Goal: Check status

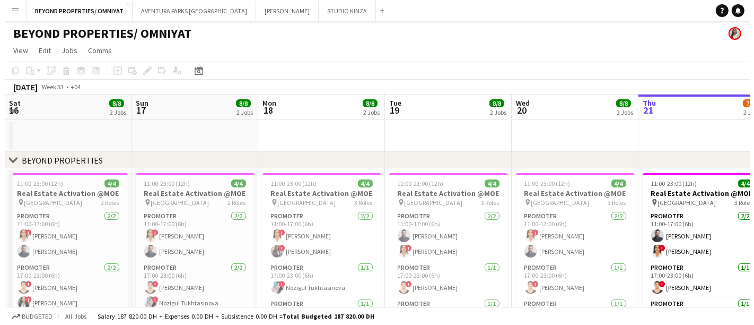
scroll to position [0, 253]
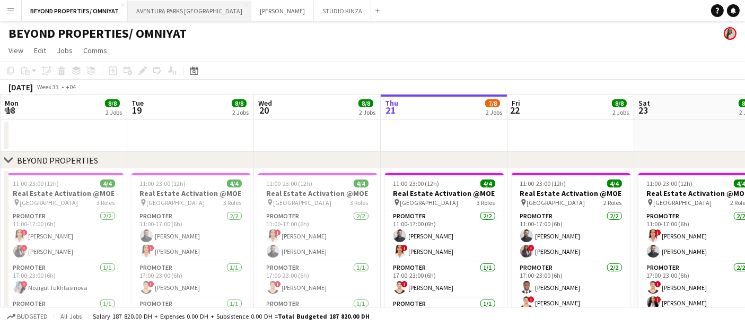
click at [176, 10] on button "AVENTURA PARKS DUBAI Close" at bounding box center [190, 11] width 124 height 21
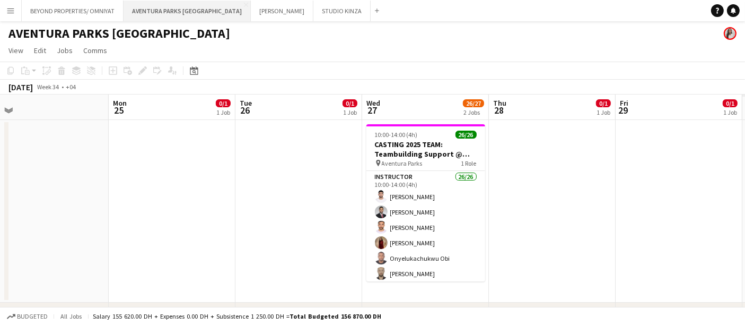
scroll to position [0, 399]
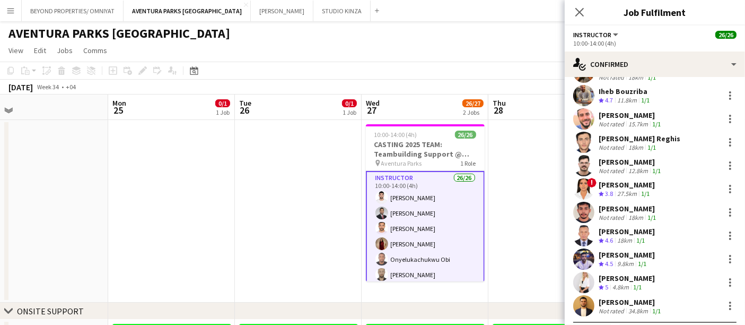
scroll to position [417, 0]
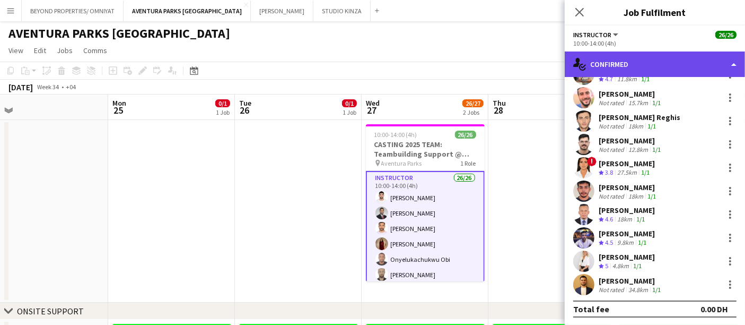
click at [659, 61] on div "single-neutral-actions-check-2 Confirmed" at bounding box center [655, 63] width 180 height 25
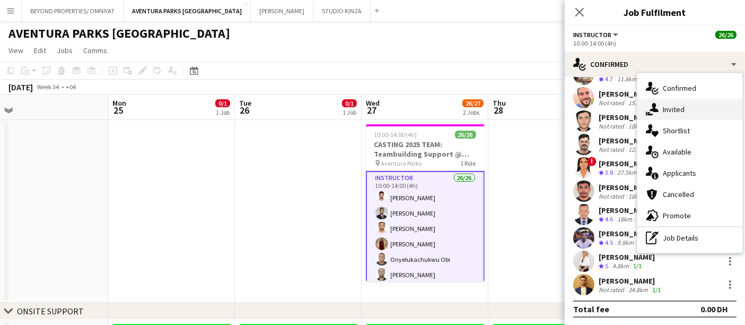
click at [695, 110] on div "single-neutral-actions-share-1 Invited" at bounding box center [689, 109] width 105 height 21
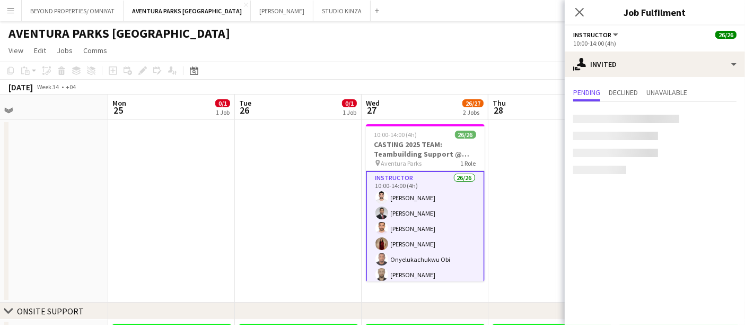
scroll to position [0, 0]
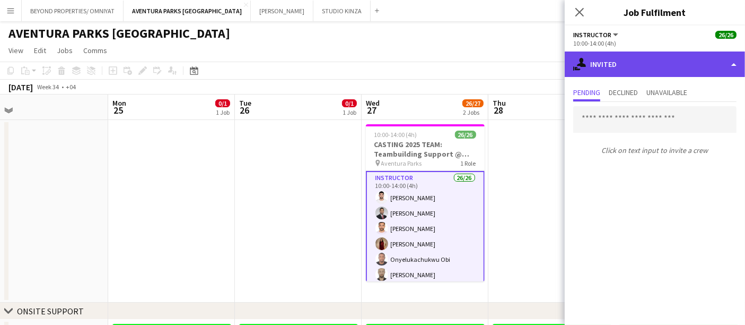
click at [651, 58] on div "single-neutral-actions-share-1 Invited" at bounding box center [655, 63] width 180 height 25
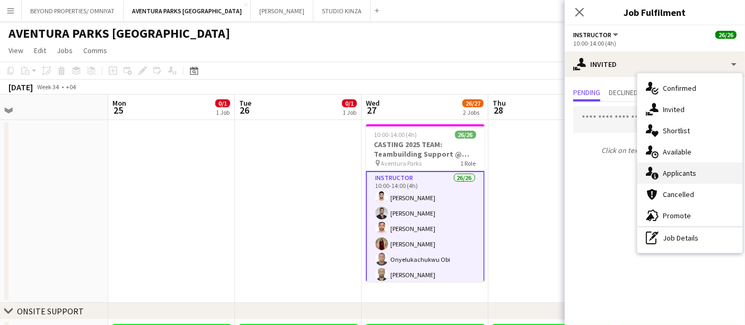
click at [684, 176] on div "single-neutral-actions-information Applicants" at bounding box center [689, 172] width 105 height 21
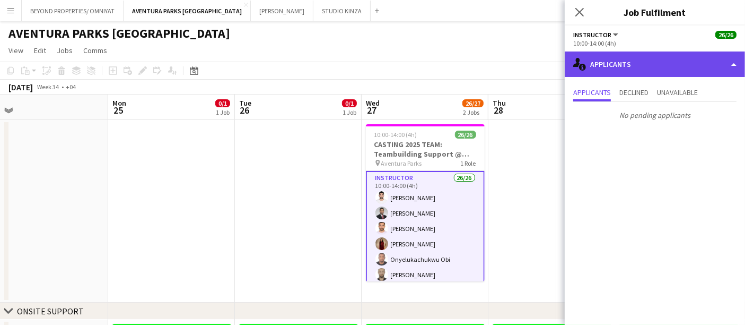
click at [648, 58] on div "single-neutral-actions-information Applicants" at bounding box center [655, 63] width 180 height 25
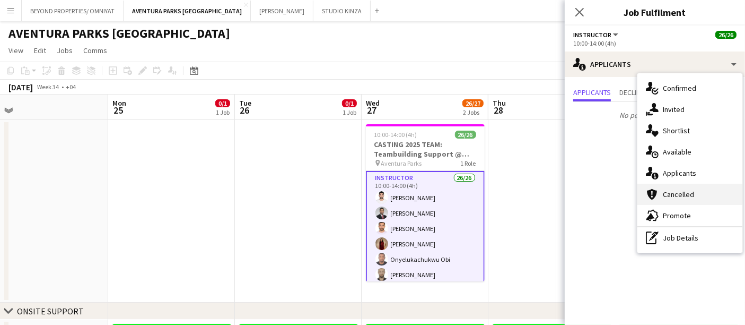
click at [685, 191] on div "cancellation Cancelled" at bounding box center [689, 194] width 105 height 21
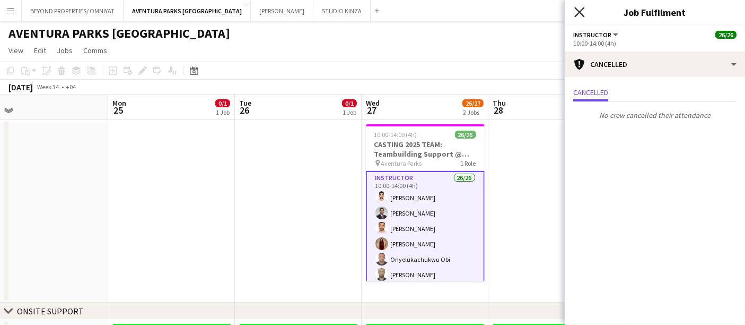
click at [583, 11] on icon "Close pop-in" at bounding box center [579, 12] width 10 height 10
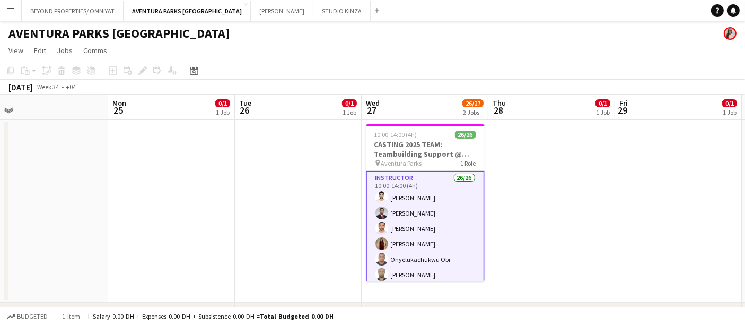
click at [14, 13] on app-icon "Menu" at bounding box center [10, 10] width 8 height 8
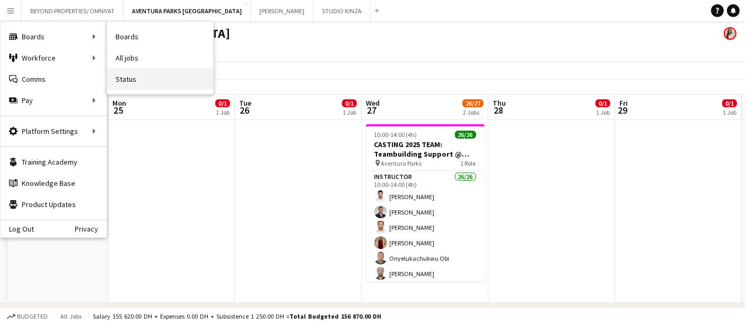
click at [142, 76] on link "Status" at bounding box center [160, 78] width 106 height 21
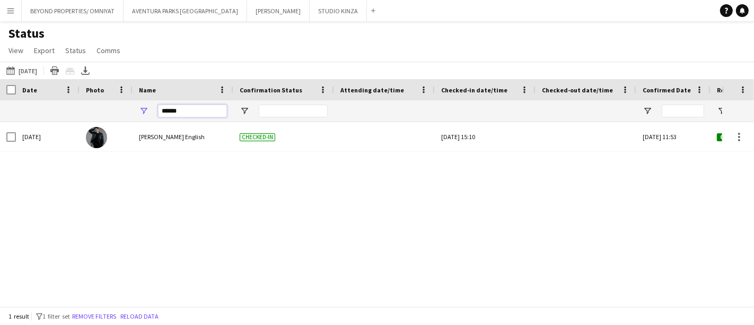
drag, startPoint x: 191, startPoint y: 112, endPoint x: 127, endPoint y: 116, distance: 64.3
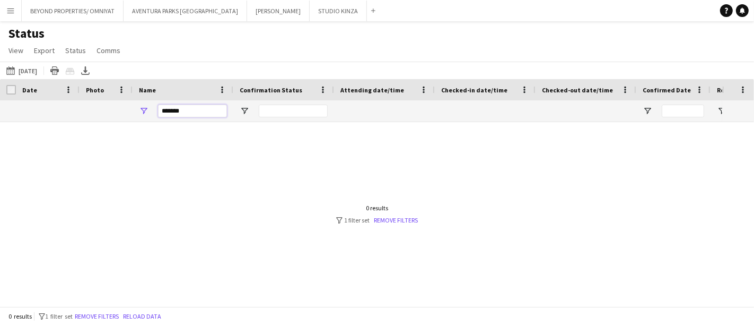
type input "*******"
click at [281, 112] on input "Confirmation Status Filter Input" at bounding box center [293, 110] width 69 height 13
type input "*"
drag, startPoint x: 195, startPoint y: 109, endPoint x: 120, endPoint y: 106, distance: 74.3
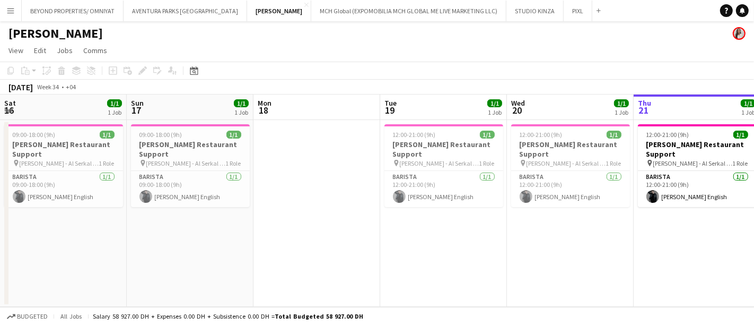
scroll to position [0, 329]
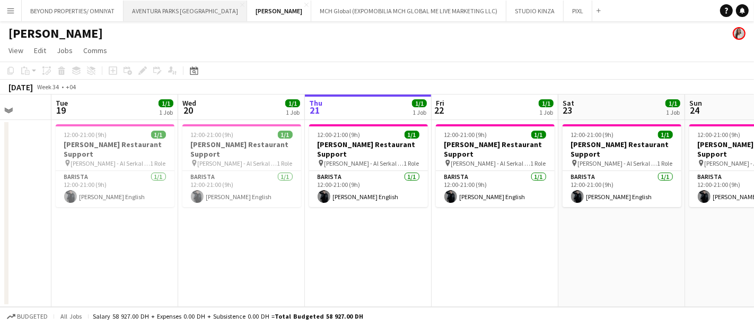
click at [160, 10] on button "AVENTURA PARKS DUBAI Close" at bounding box center [186, 11] width 124 height 21
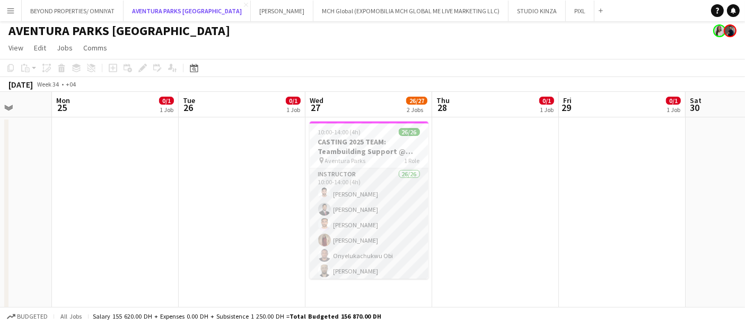
scroll to position [2, 0]
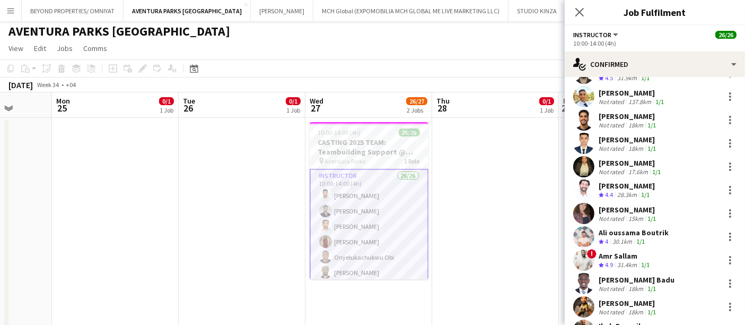
scroll to position [171, 0]
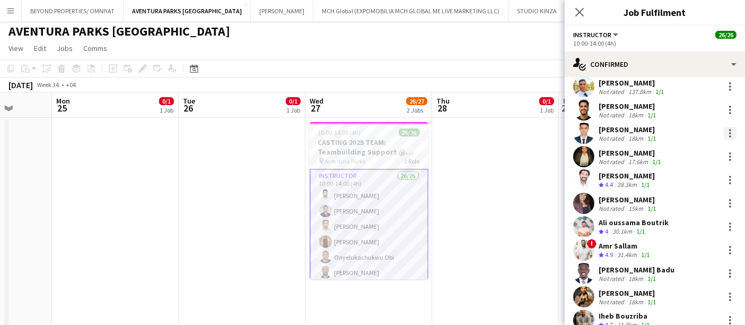
click at [729, 133] on div at bounding box center [730, 133] width 2 height 2
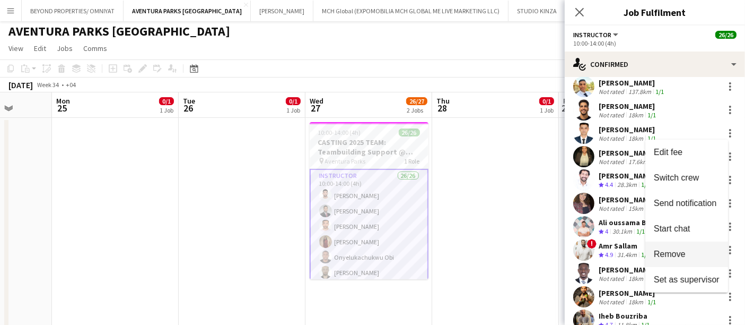
click at [691, 257] on span "Remove" at bounding box center [687, 254] width 66 height 10
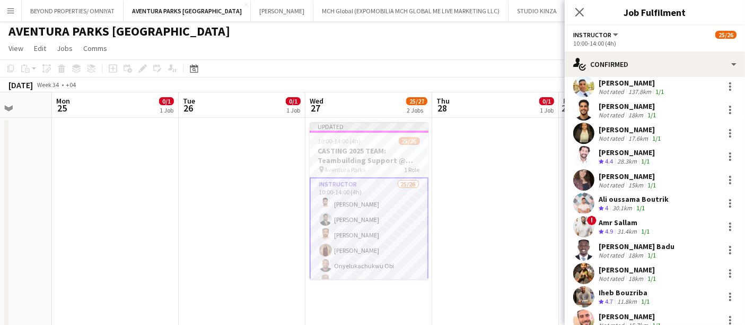
drag, startPoint x: 485, startPoint y: 228, endPoint x: 487, endPoint y: 249, distance: 21.3
click at [487, 249] on app-date-cell at bounding box center [495, 271] width 127 height 307
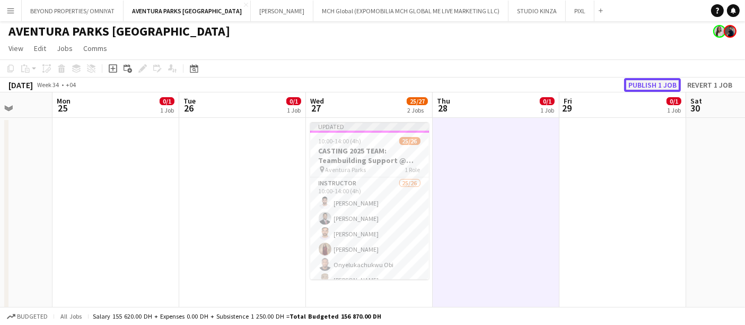
click at [639, 86] on button "Publish 1 job" at bounding box center [652, 85] width 57 height 14
